Goal: Entertainment & Leisure: Consume media (video, audio)

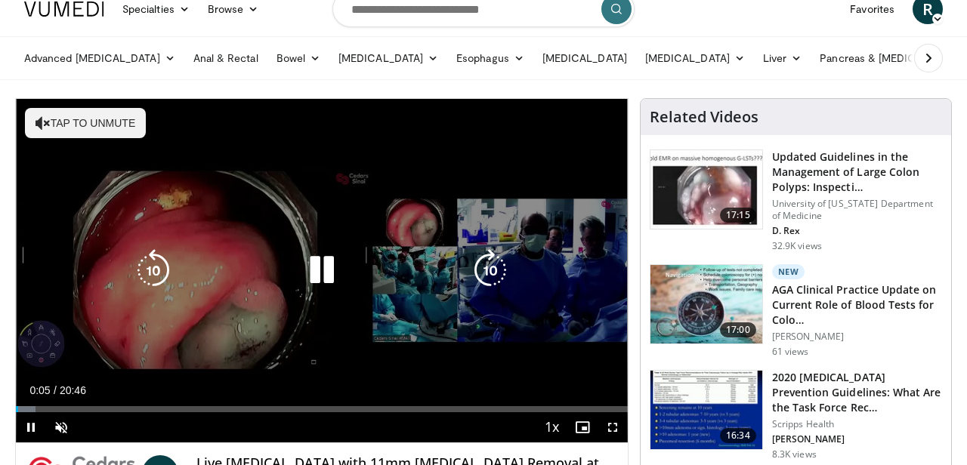
scroll to position [55, 0]
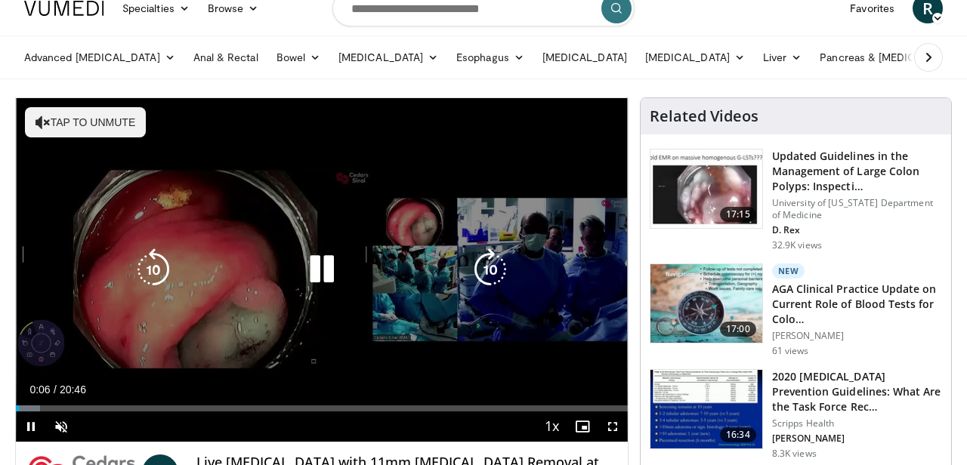
click at [89, 122] on button "Tap to unmute" at bounding box center [85, 122] width 121 height 30
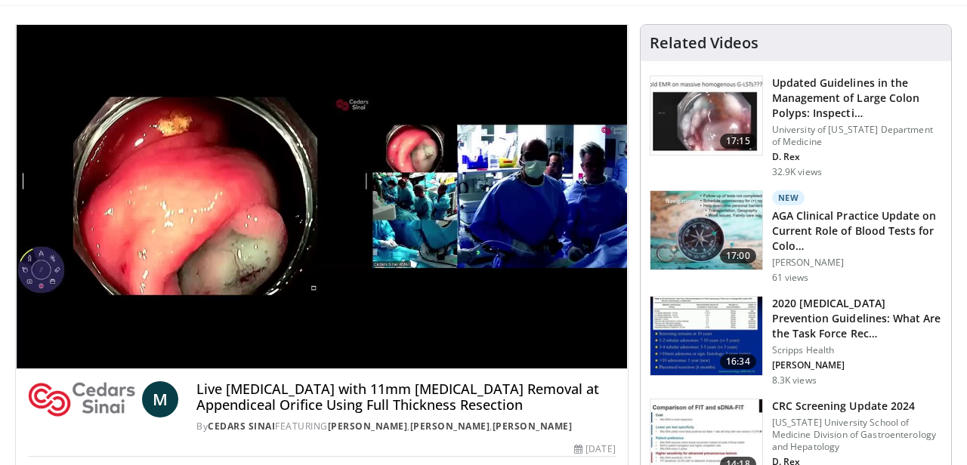
scroll to position [133, 0]
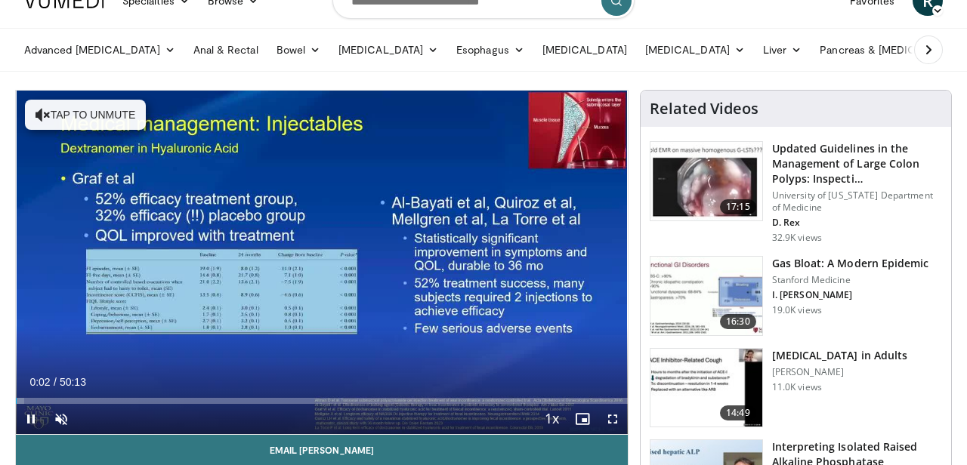
scroll to position [70, 0]
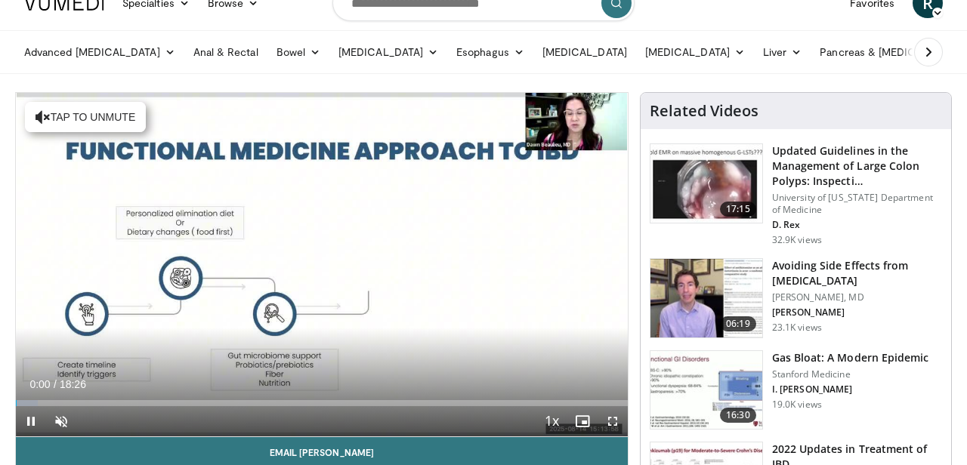
scroll to position [65, 0]
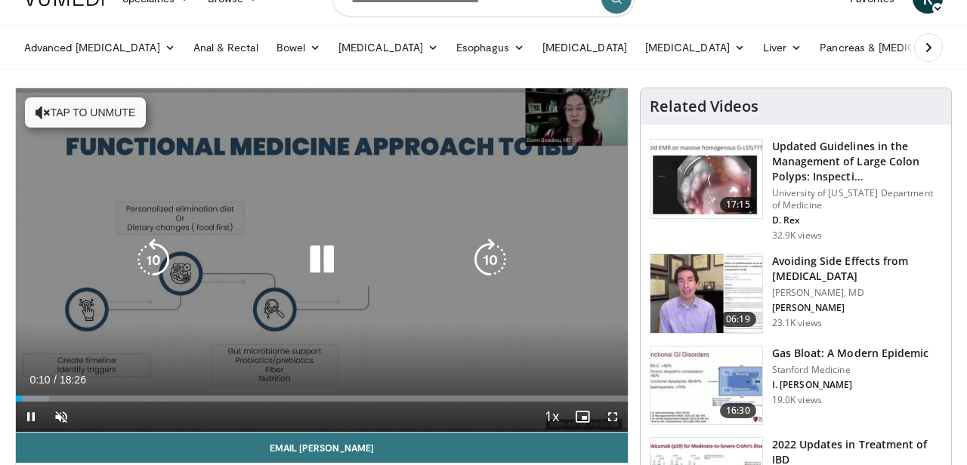
click at [96, 113] on button "Tap to unmute" at bounding box center [85, 112] width 121 height 30
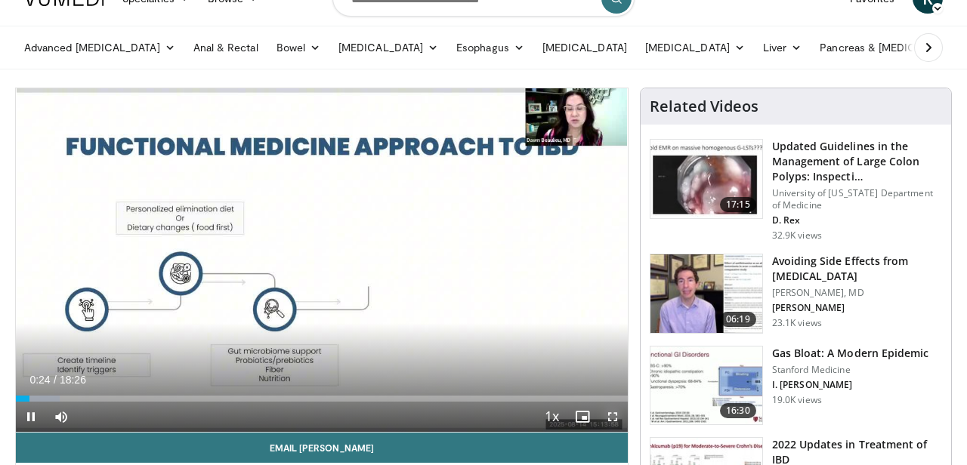
click at [611, 418] on span "Video Player" at bounding box center [612, 417] width 30 height 30
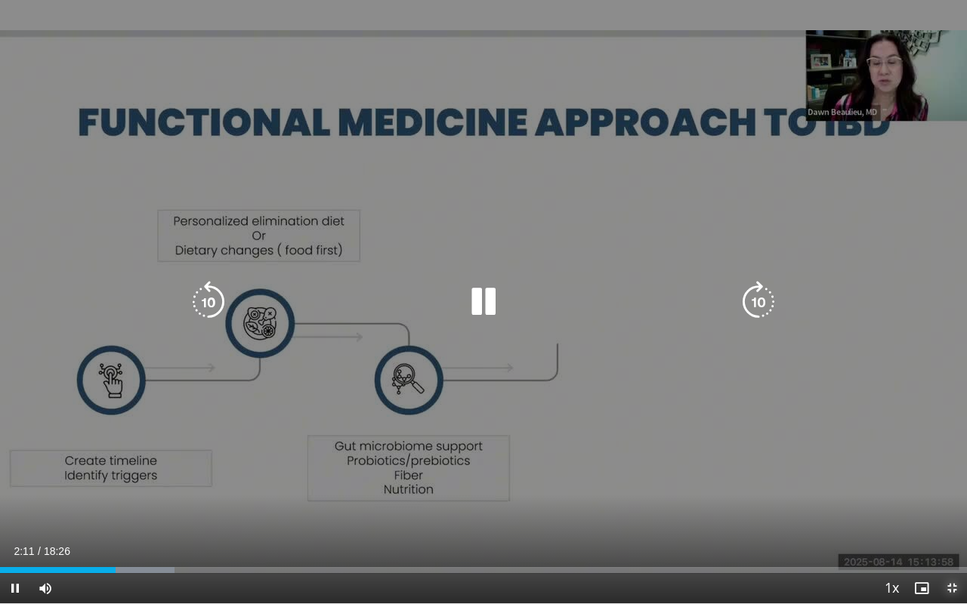
click at [955, 465] on span "Video Player" at bounding box center [952, 588] width 30 height 30
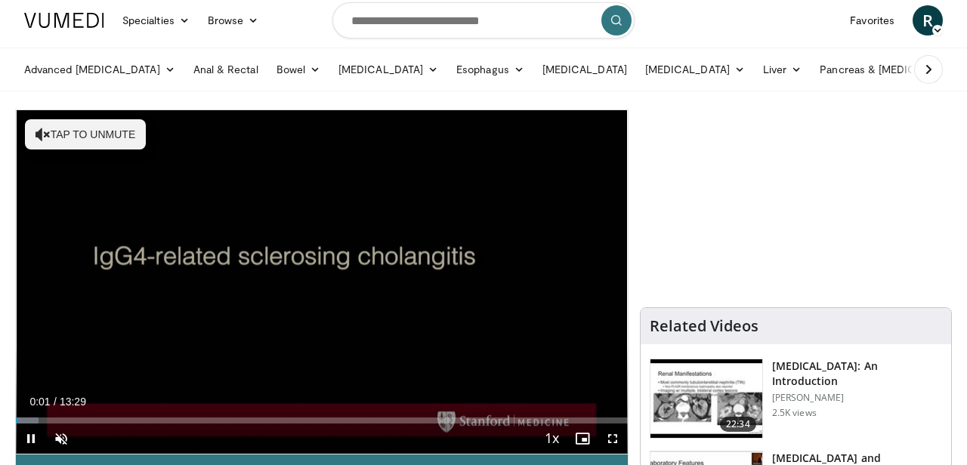
scroll to position [48, 0]
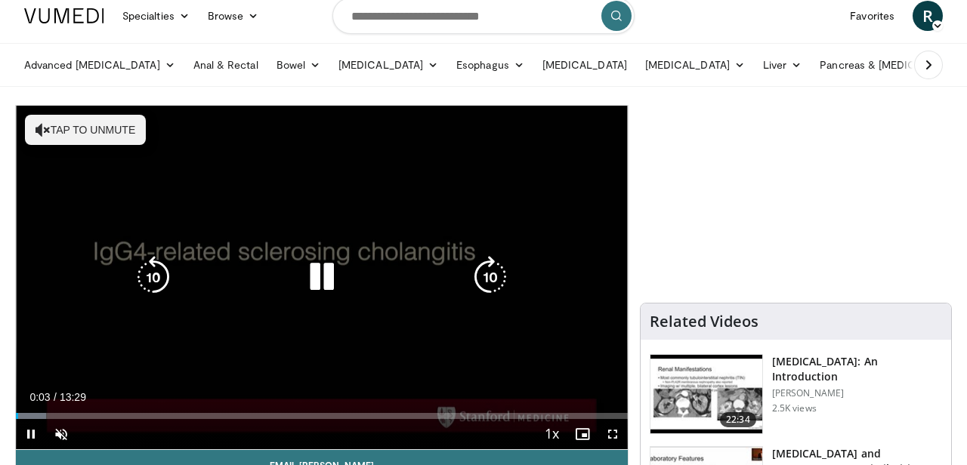
click at [324, 287] on icon "Video Player" at bounding box center [322, 277] width 42 height 42
click at [63, 129] on button "Tap to unmute" at bounding box center [85, 130] width 121 height 30
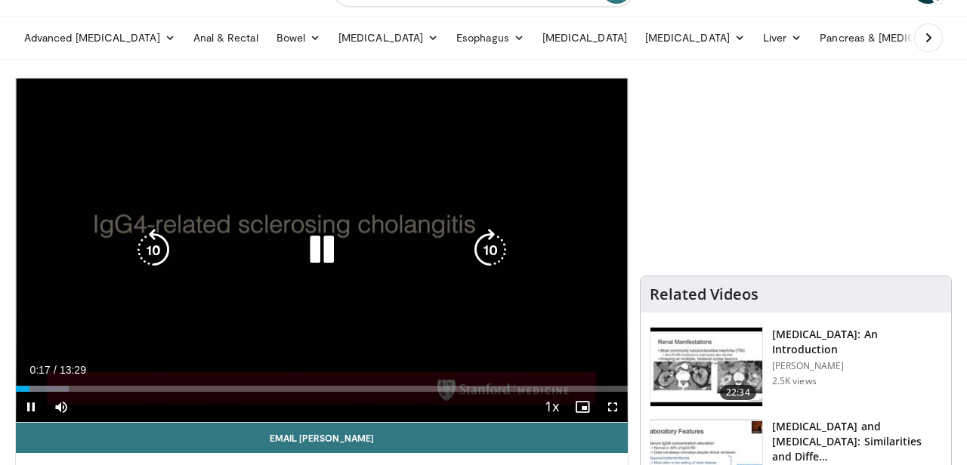
scroll to position [85, 0]
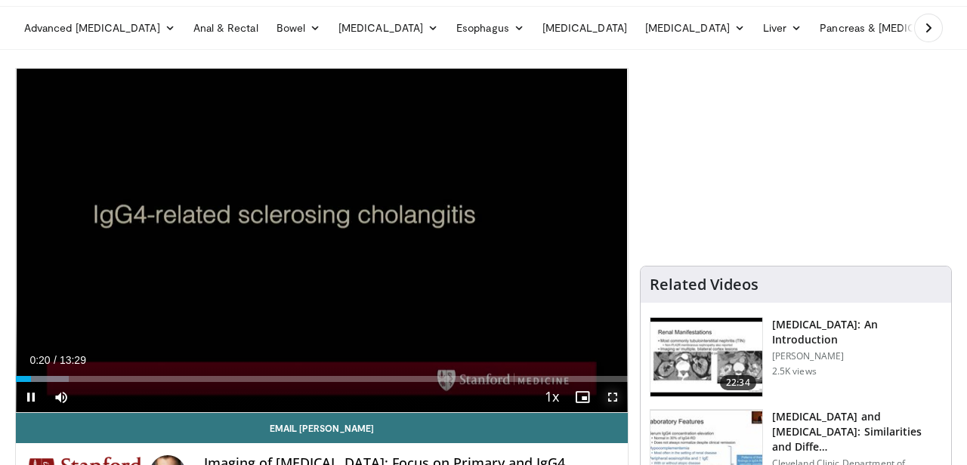
click at [610, 397] on span "Video Player" at bounding box center [612, 397] width 30 height 30
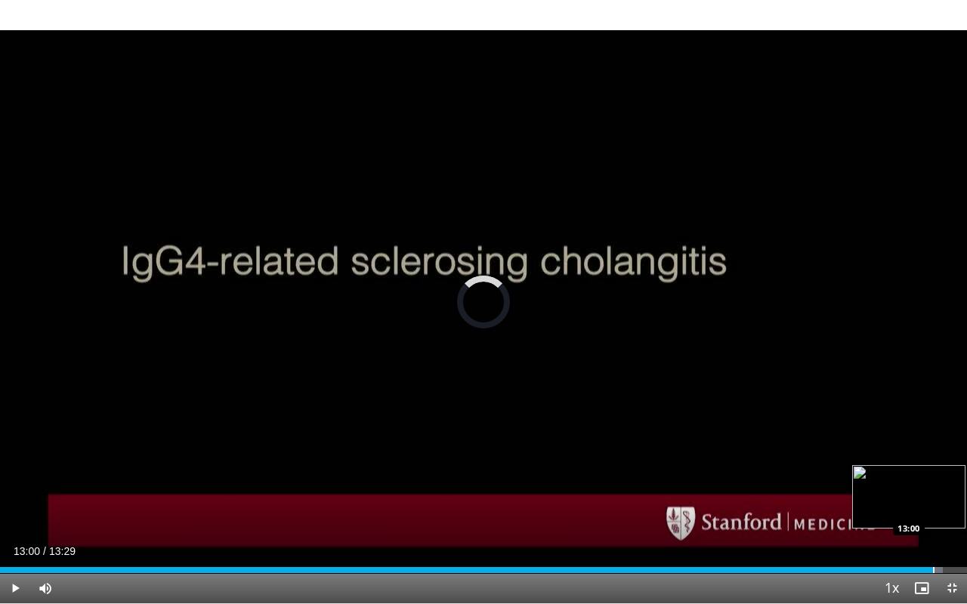
click at [933, 465] on div "Progress Bar" at bounding box center [934, 570] width 2 height 6
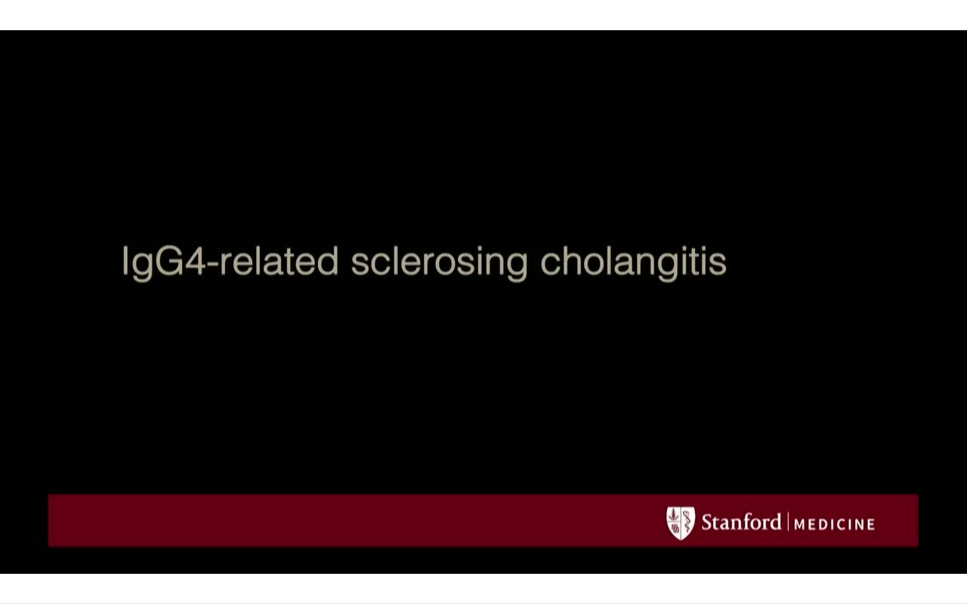
click at [16, 465] on video-js "**********" at bounding box center [483, 302] width 967 height 604
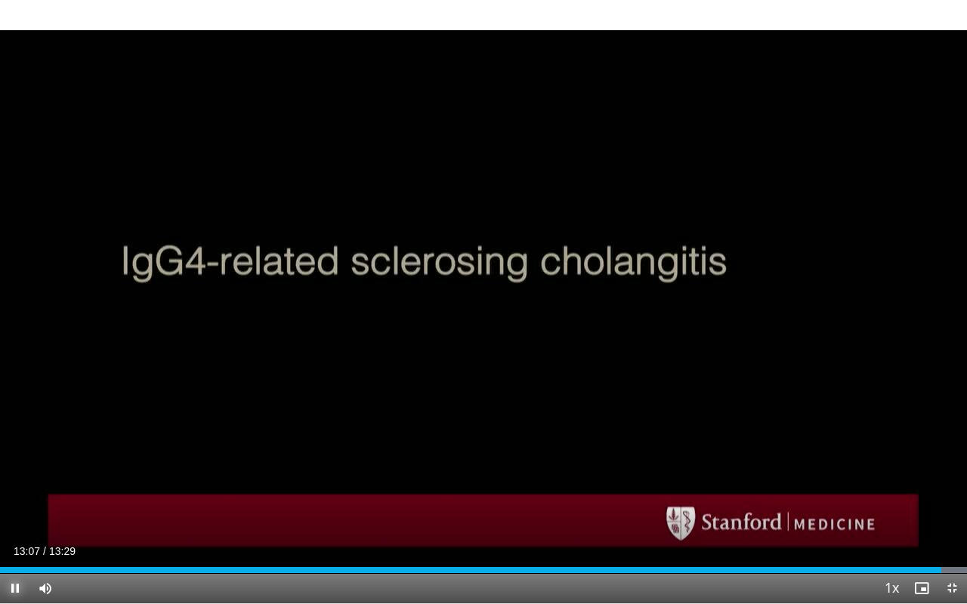
click at [16, 465] on span "Video Player" at bounding box center [15, 588] width 30 height 30
click at [950, 465] on span "Video Player" at bounding box center [952, 588] width 30 height 30
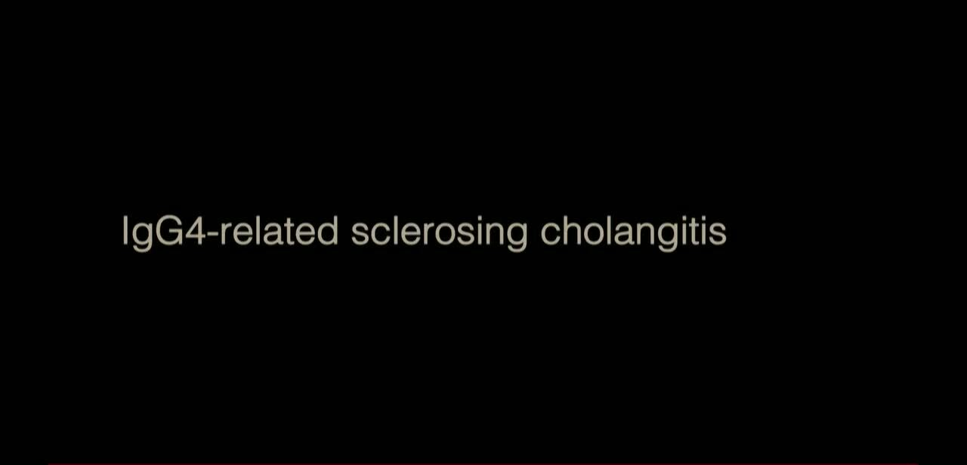
scroll to position [145, 0]
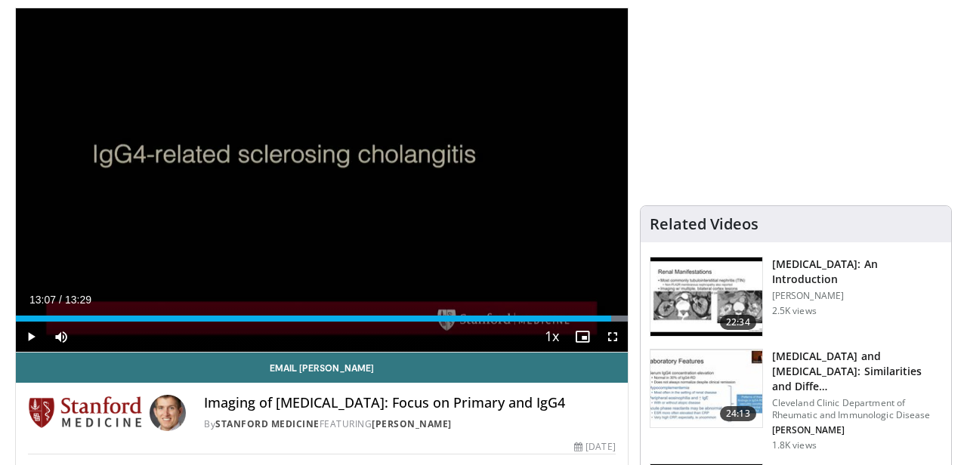
click at [805, 286] on h3 "IgG4-Related Disease: An Introduction" at bounding box center [857, 272] width 170 height 30
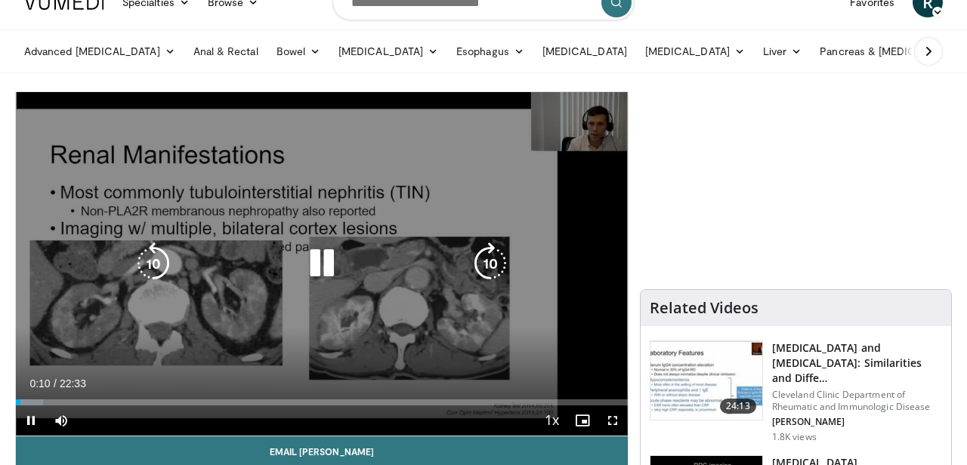
scroll to position [65, 0]
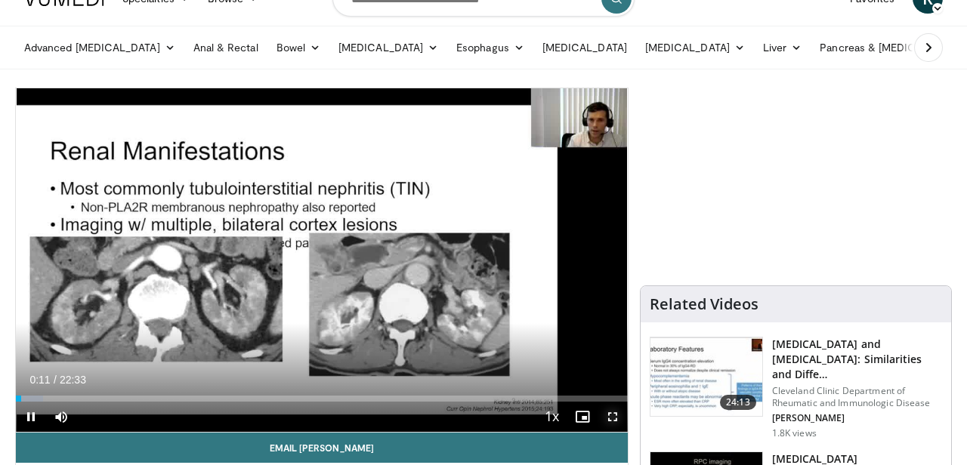
click at [610, 416] on span "Video Player" at bounding box center [612, 417] width 30 height 30
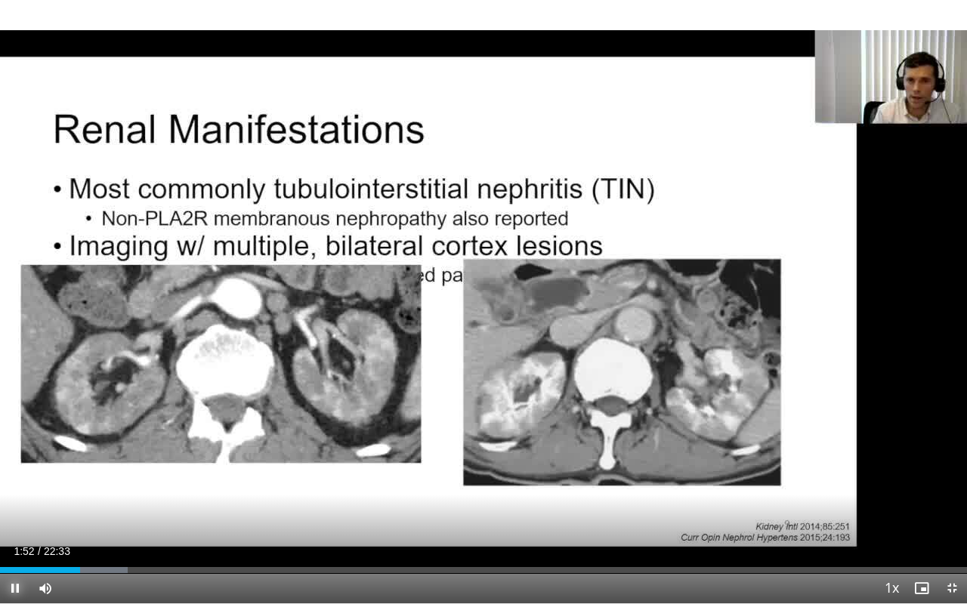
click at [11, 465] on span "Video Player" at bounding box center [15, 588] width 30 height 30
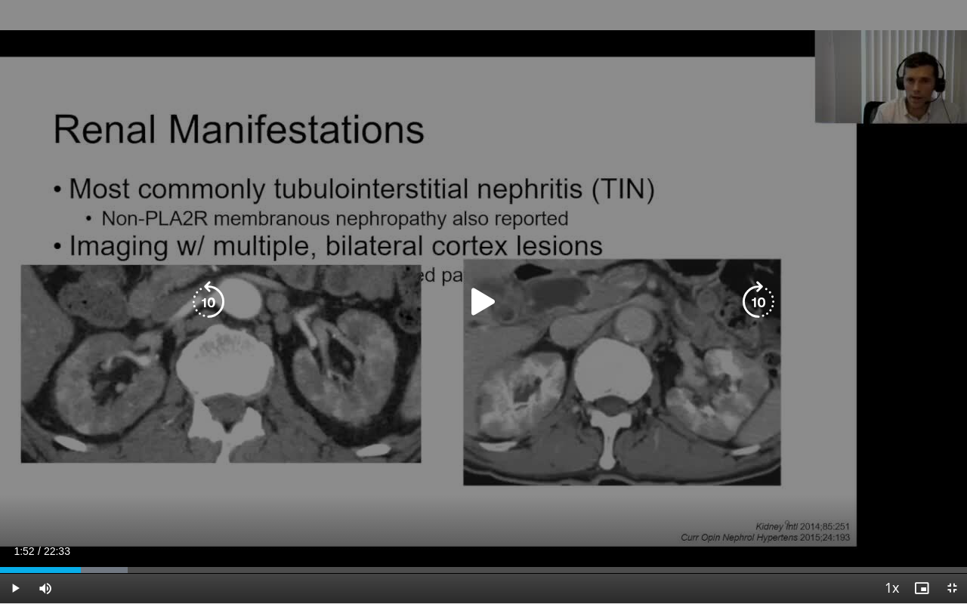
click at [486, 303] on icon "Video Player" at bounding box center [483, 302] width 42 height 42
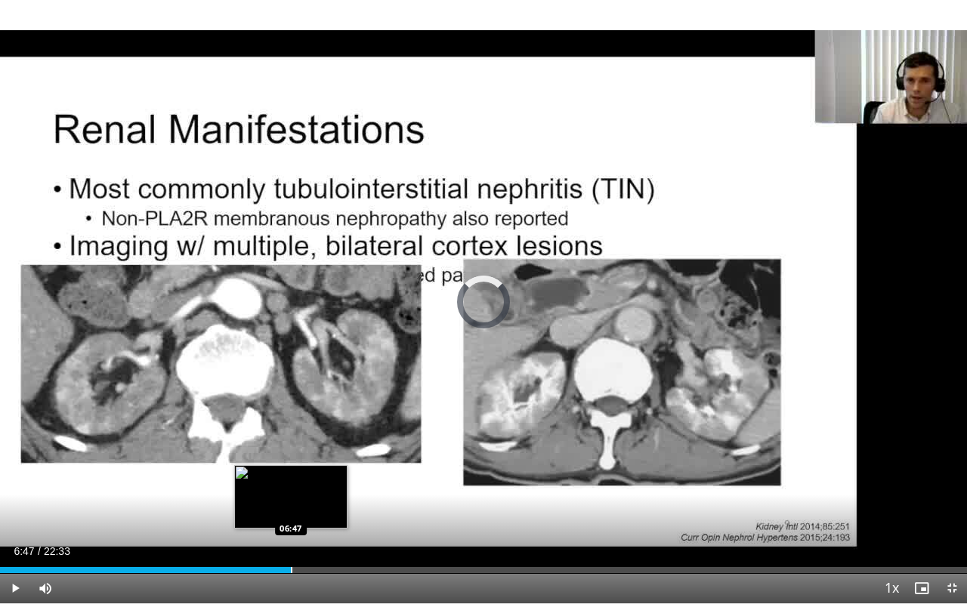
click at [291, 465] on div "Progress Bar" at bounding box center [292, 570] width 2 height 6
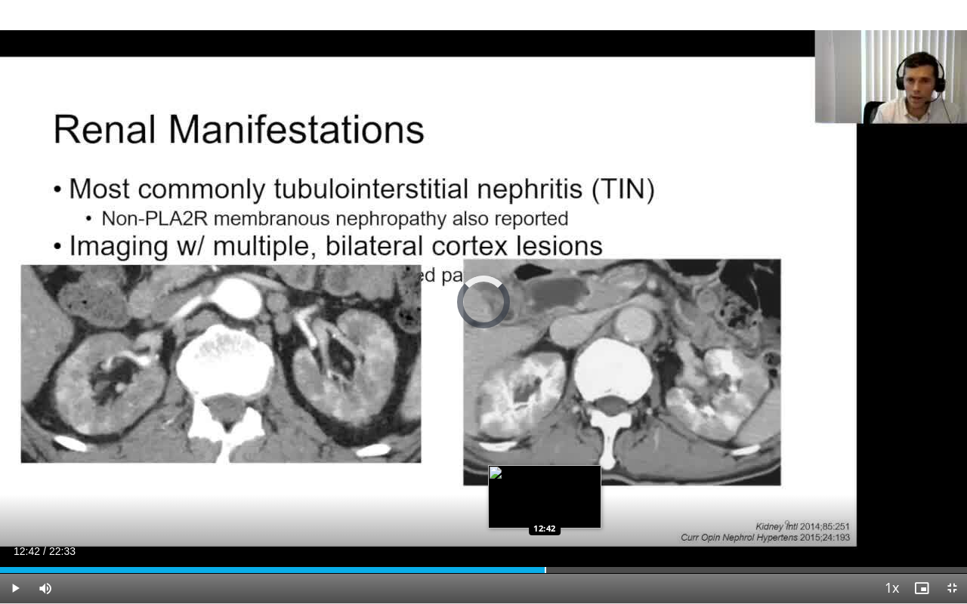
click at [545, 465] on div "Progress Bar" at bounding box center [546, 570] width 2 height 6
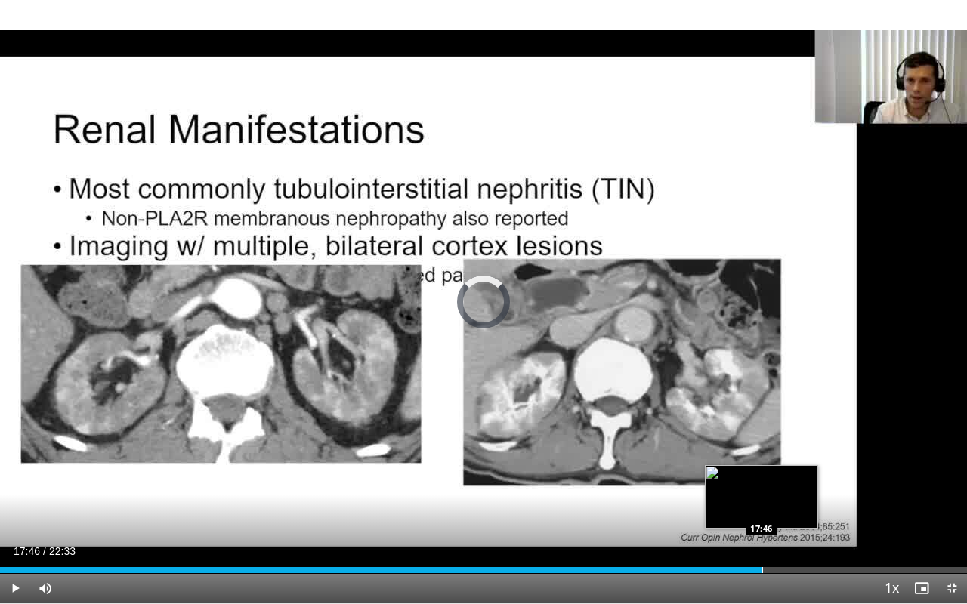
click at [761, 465] on div "Loaded : 0.00% 17:46 17:46" at bounding box center [483, 566] width 967 height 14
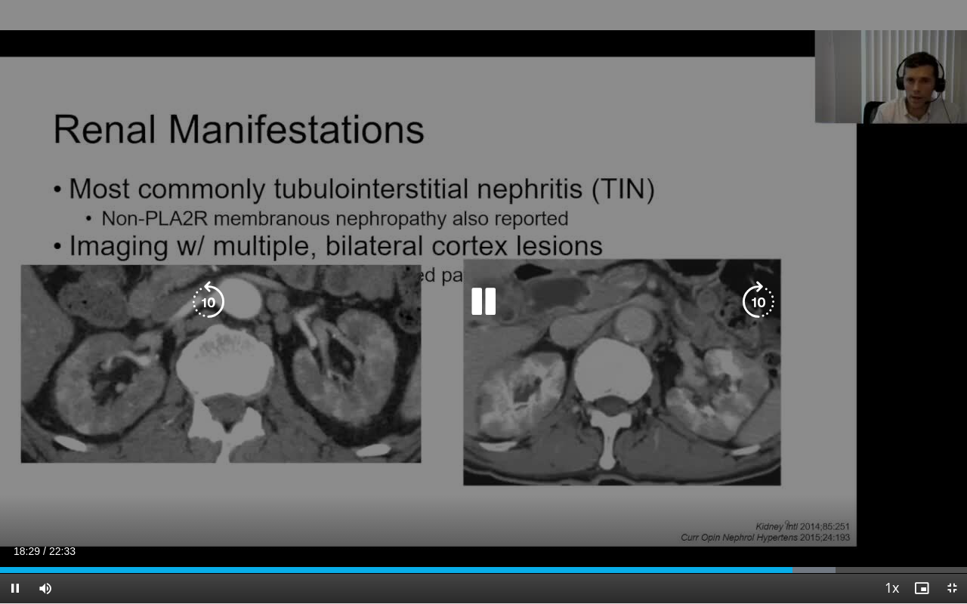
click at [862, 465] on video-js "**********" at bounding box center [483, 302] width 967 height 604
click at [0, 0] on div "Progress Bar" at bounding box center [0, 0] width 0 height 0
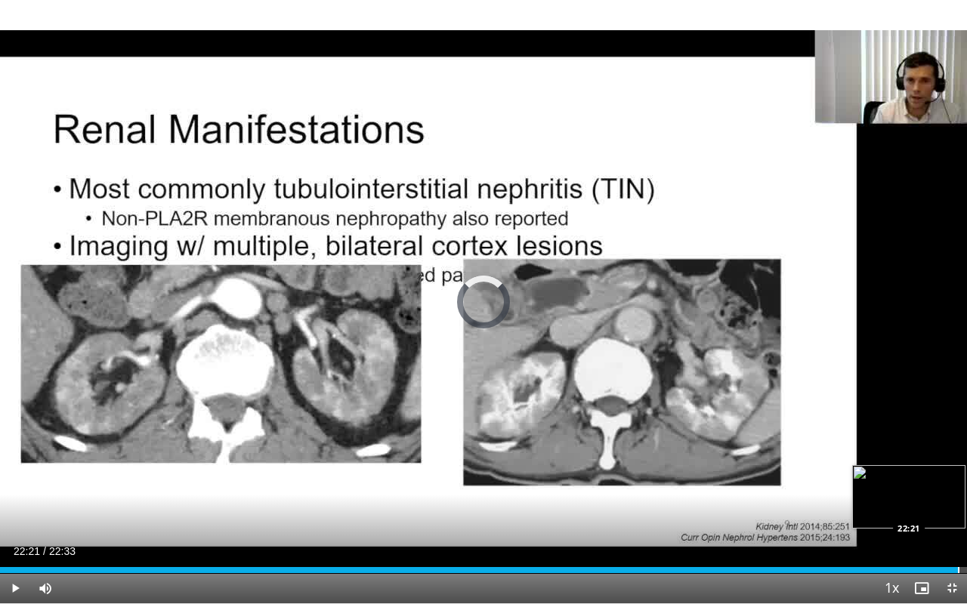
click at [958, 465] on div "Progress Bar" at bounding box center [959, 570] width 2 height 6
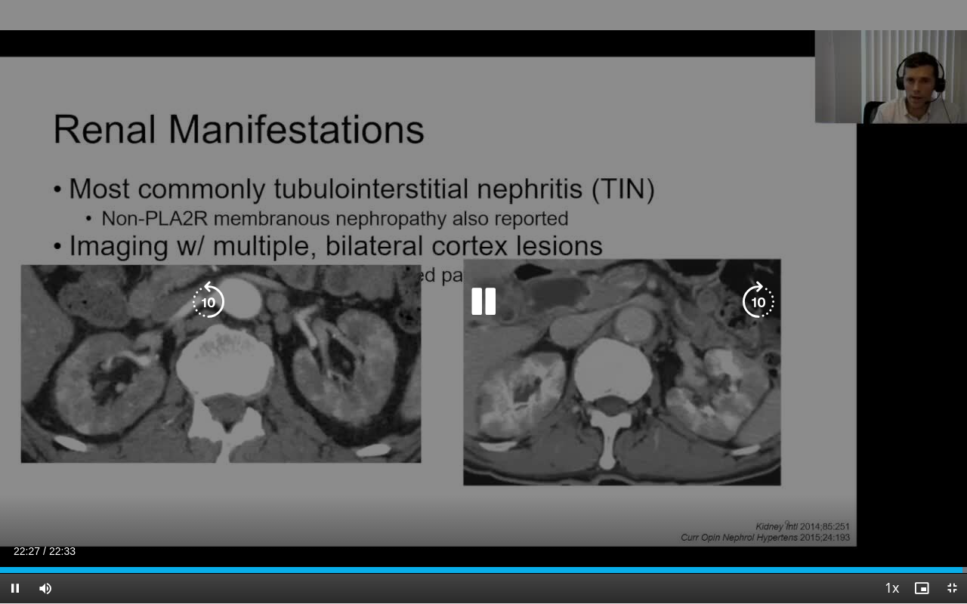
click at [492, 304] on icon "Video Player" at bounding box center [483, 302] width 42 height 42
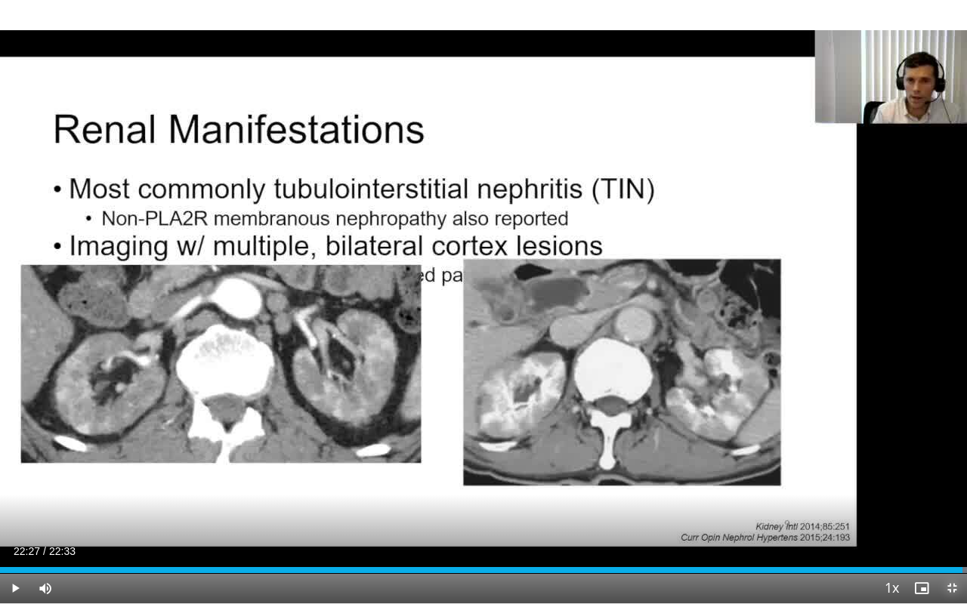
click at [949, 465] on span "Video Player" at bounding box center [952, 588] width 30 height 30
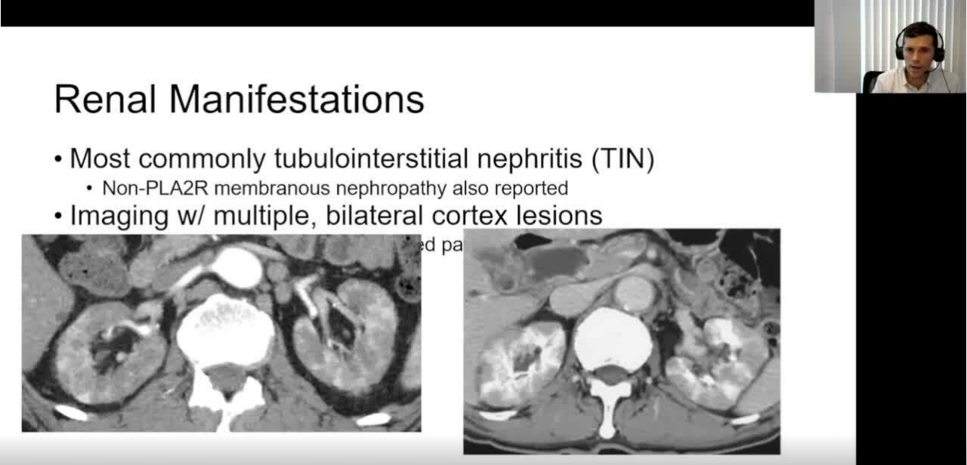
scroll to position [0, 0]
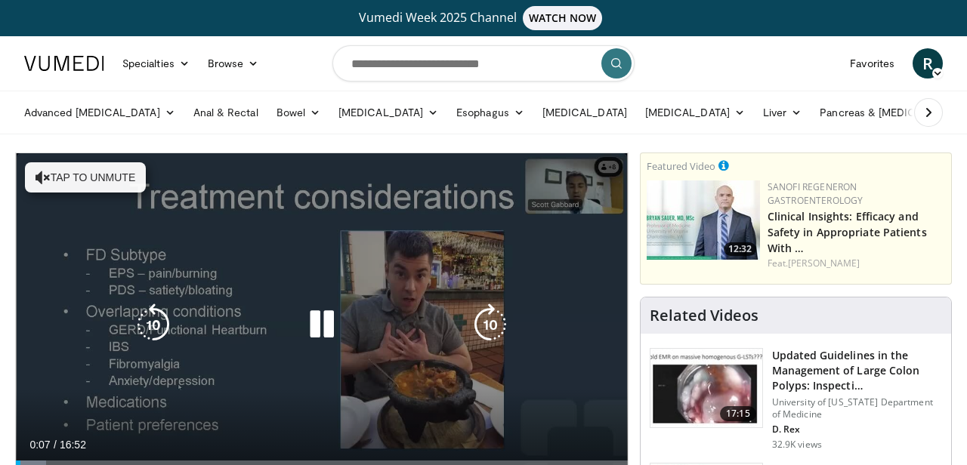
click at [313, 318] on icon "Video Player" at bounding box center [322, 325] width 42 height 42
